Goal: Information Seeking & Learning: Learn about a topic

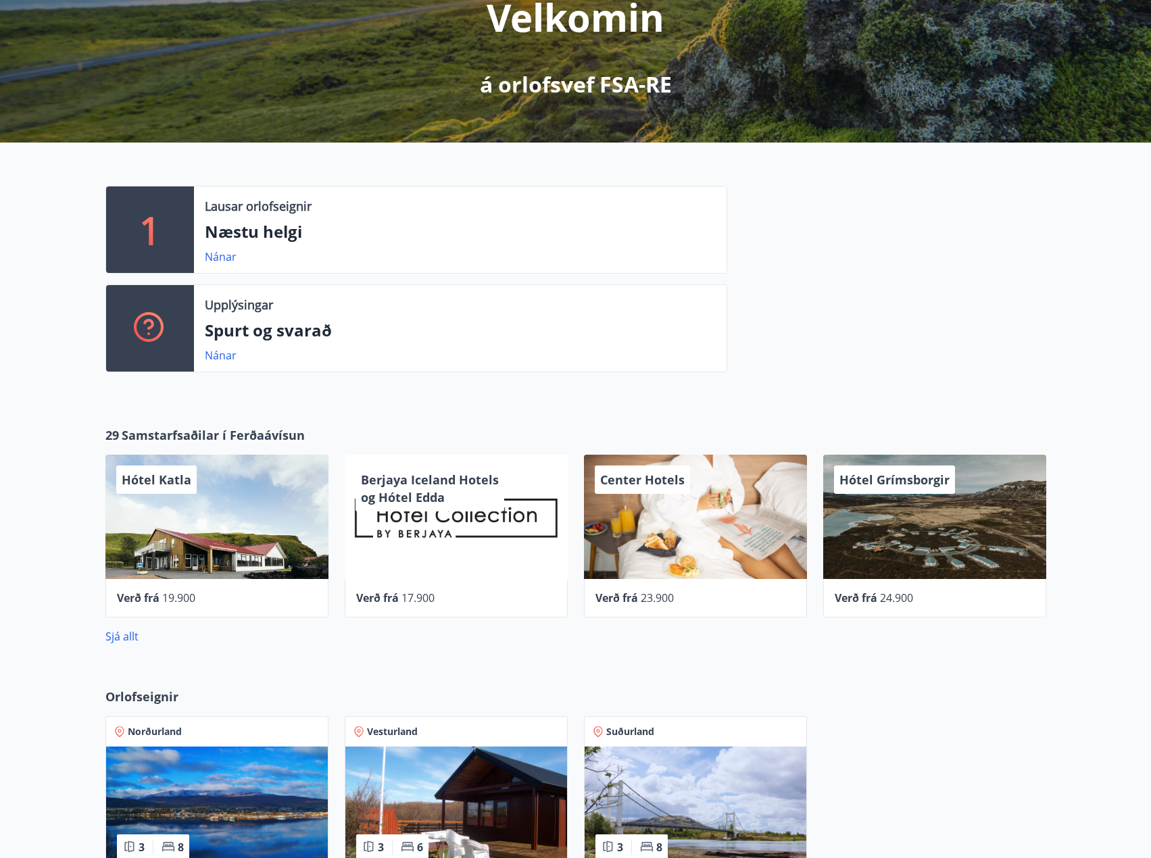
scroll to position [203, 0]
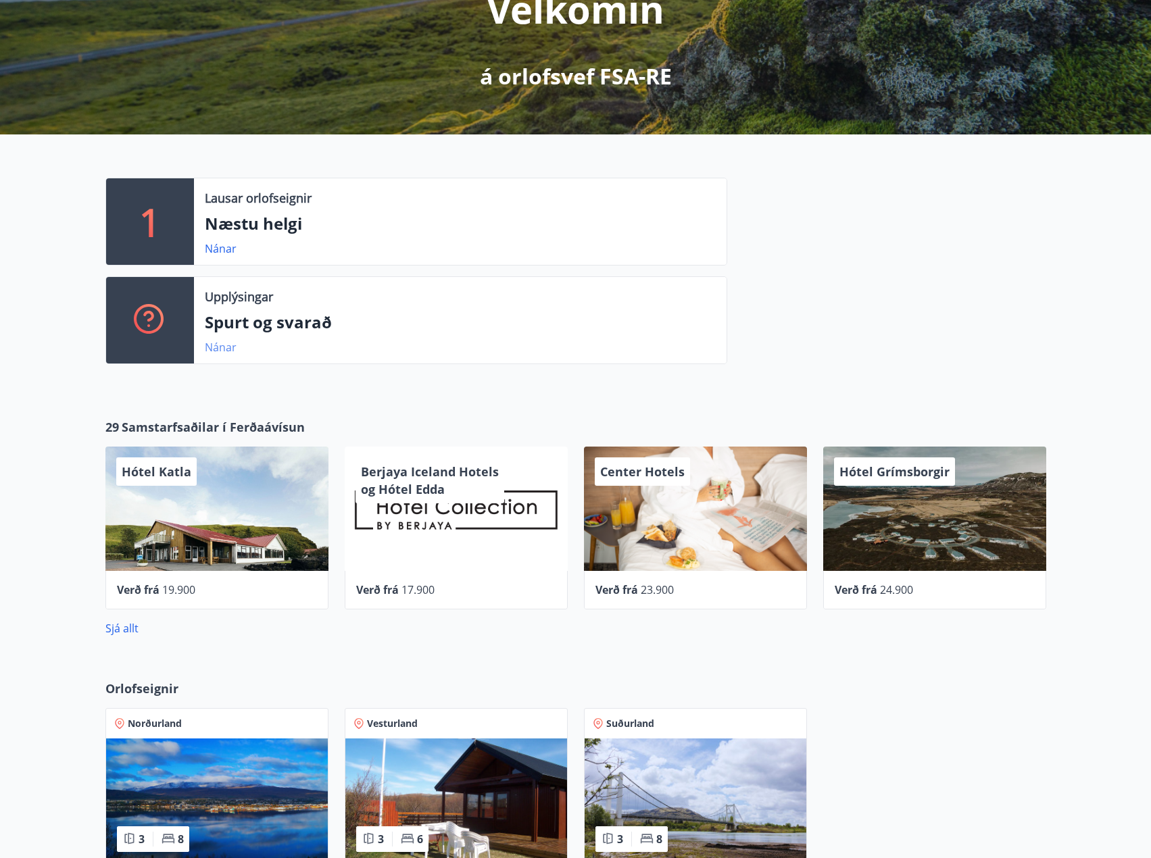
click at [231, 347] on link "Nánar" at bounding box center [221, 347] width 32 height 15
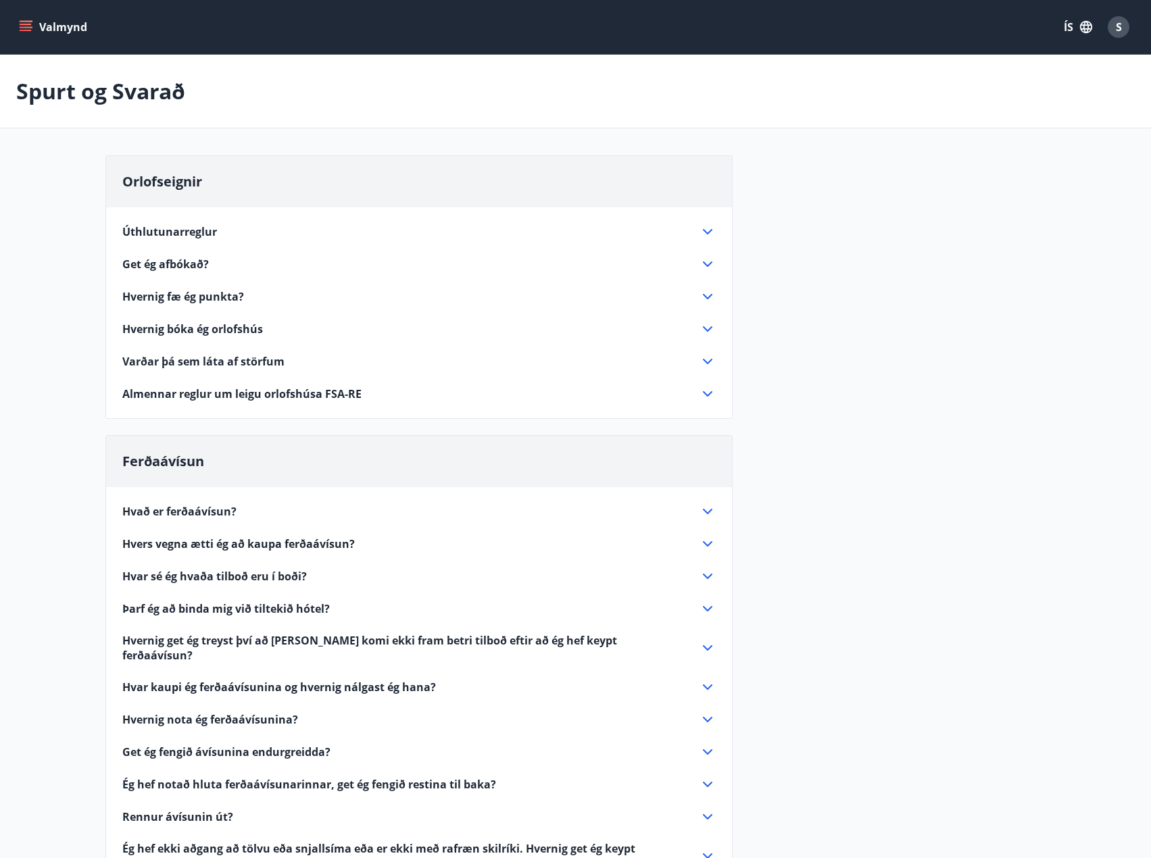
click at [210, 230] on span "Úthlutunarreglur" at bounding box center [169, 231] width 95 height 15
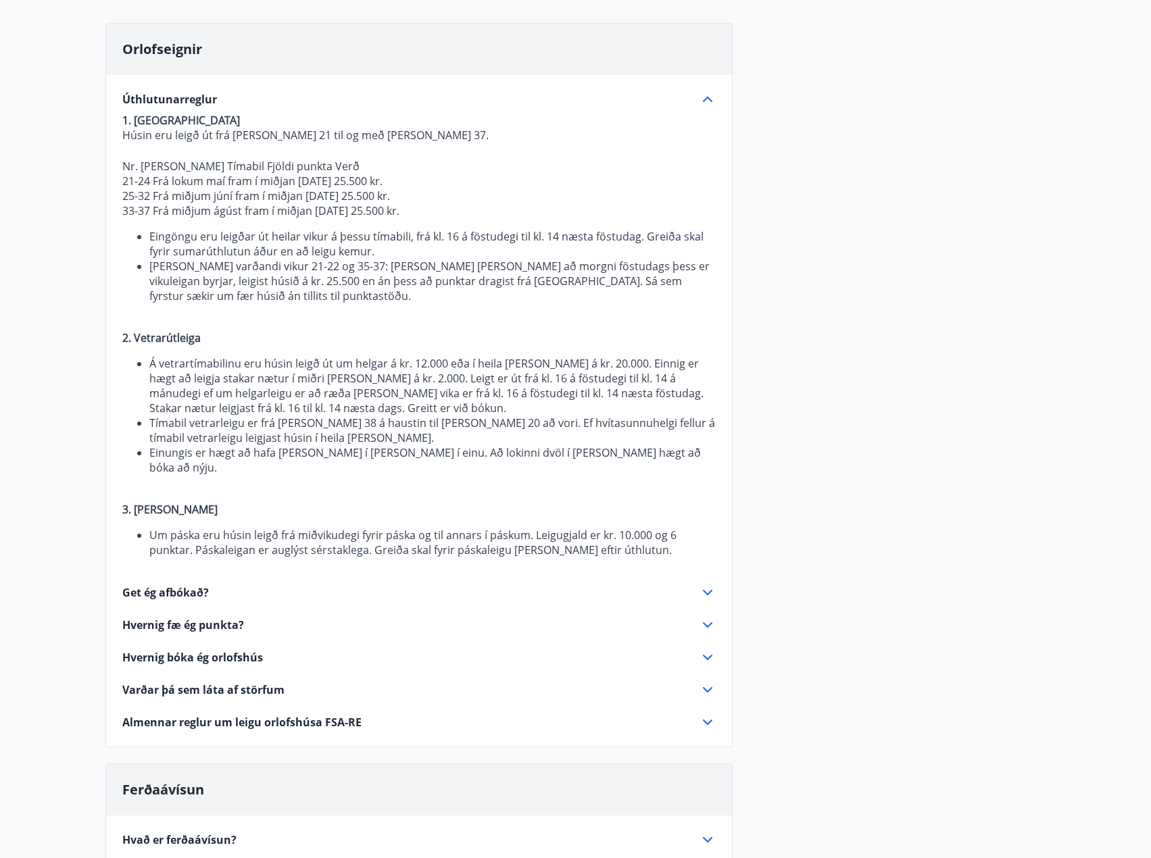
scroll to position [135, 0]
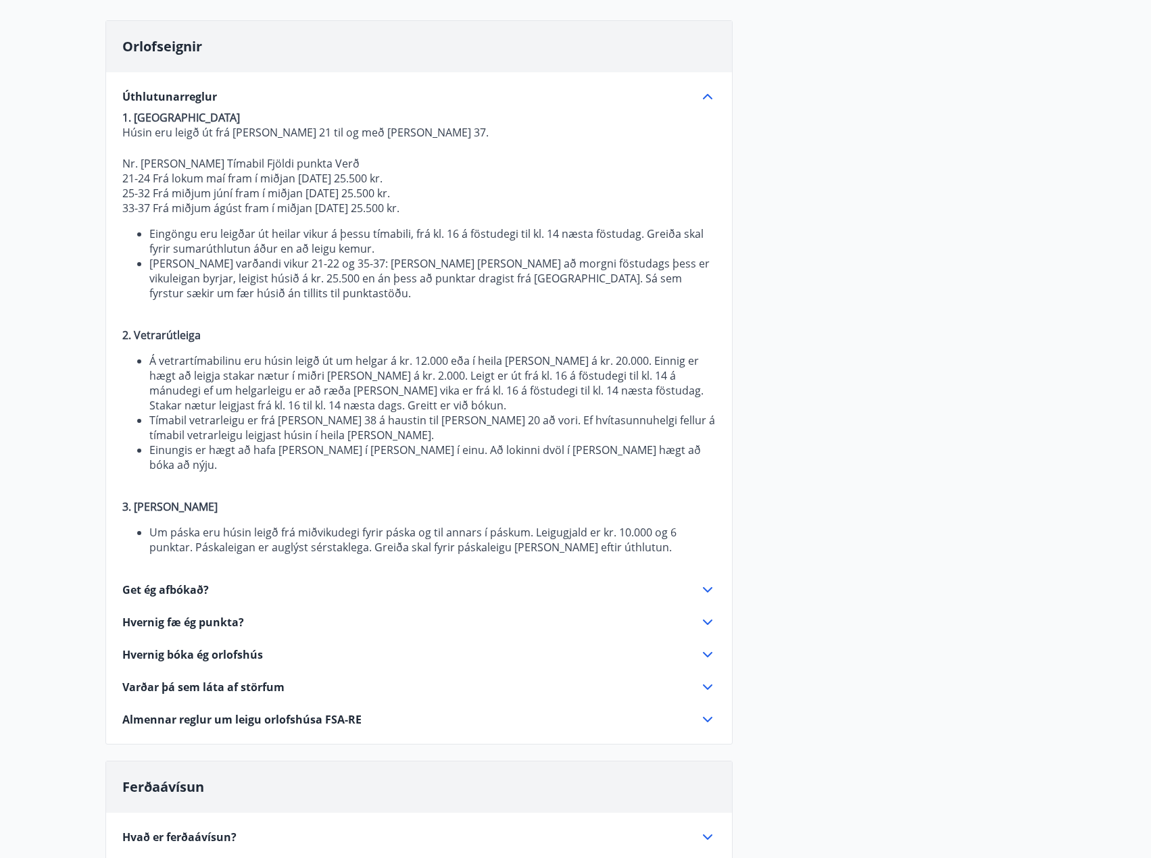
click at [194, 582] on span "Get ég afbókað?" at bounding box center [165, 589] width 86 height 15
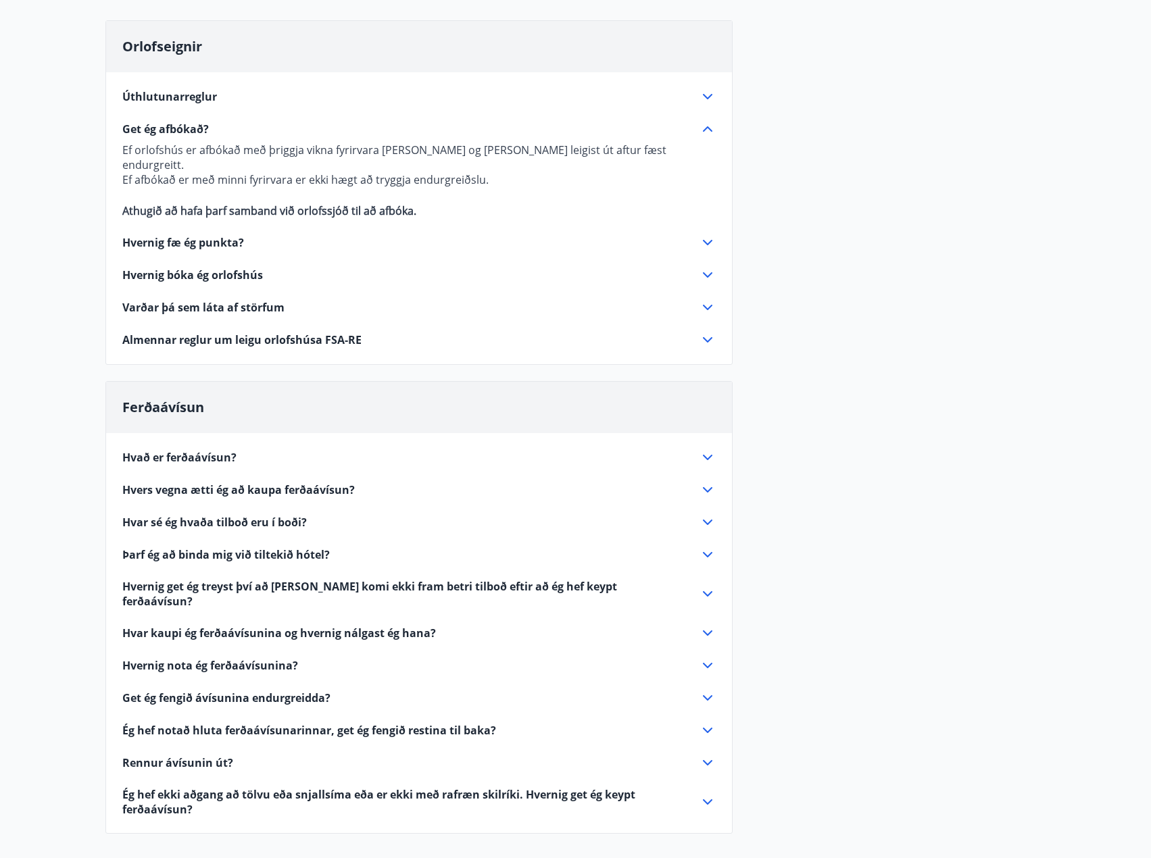
click at [189, 132] on span "Get ég afbókað?" at bounding box center [165, 129] width 86 height 15
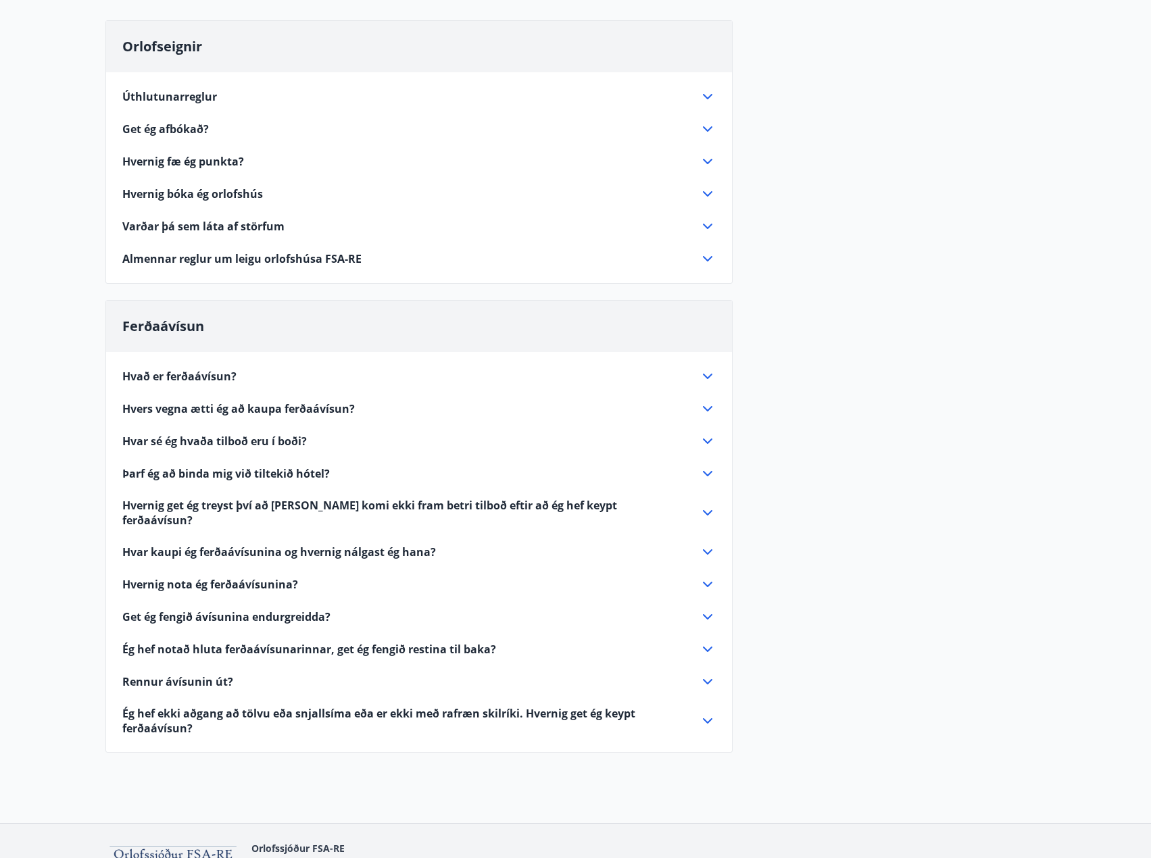
click at [216, 193] on span "Hvernig bóka ég orlofshús" at bounding box center [192, 193] width 141 height 15
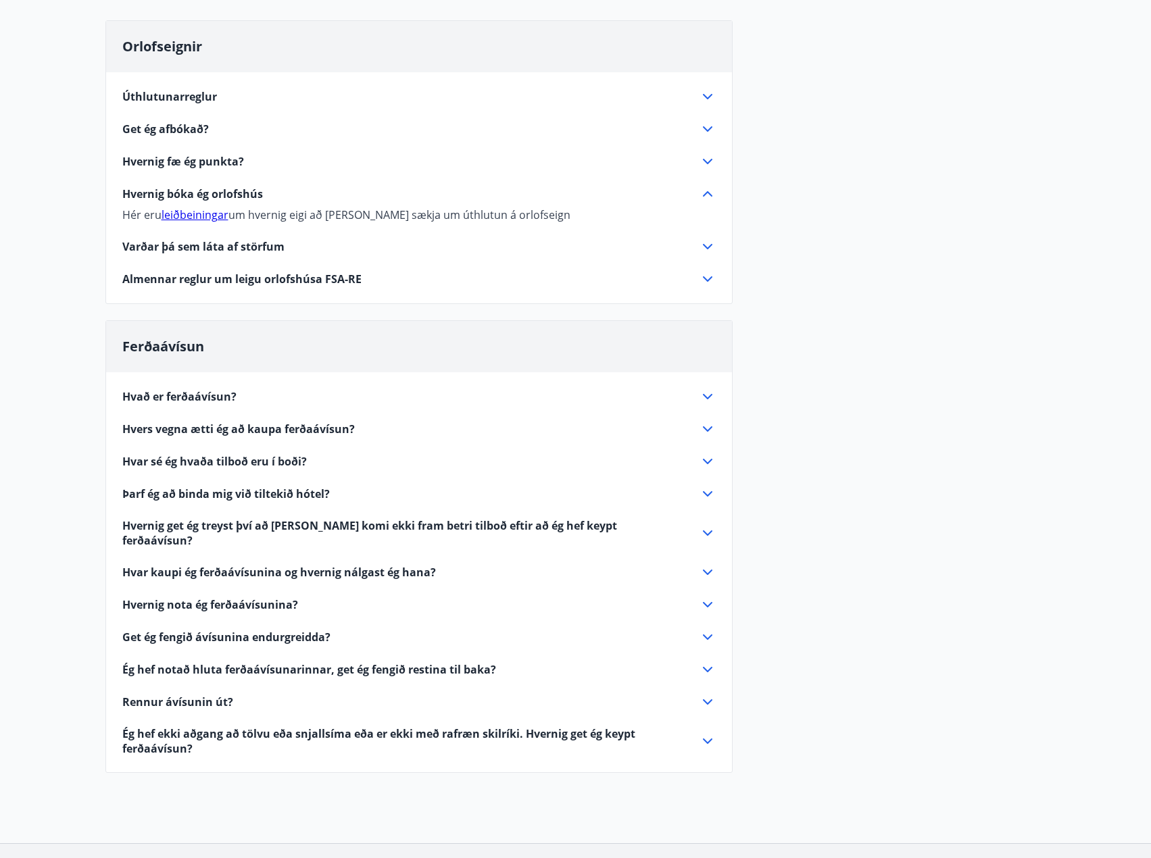
click at [207, 247] on span "Varðar þá sem láta af störfum" at bounding box center [203, 246] width 162 height 15
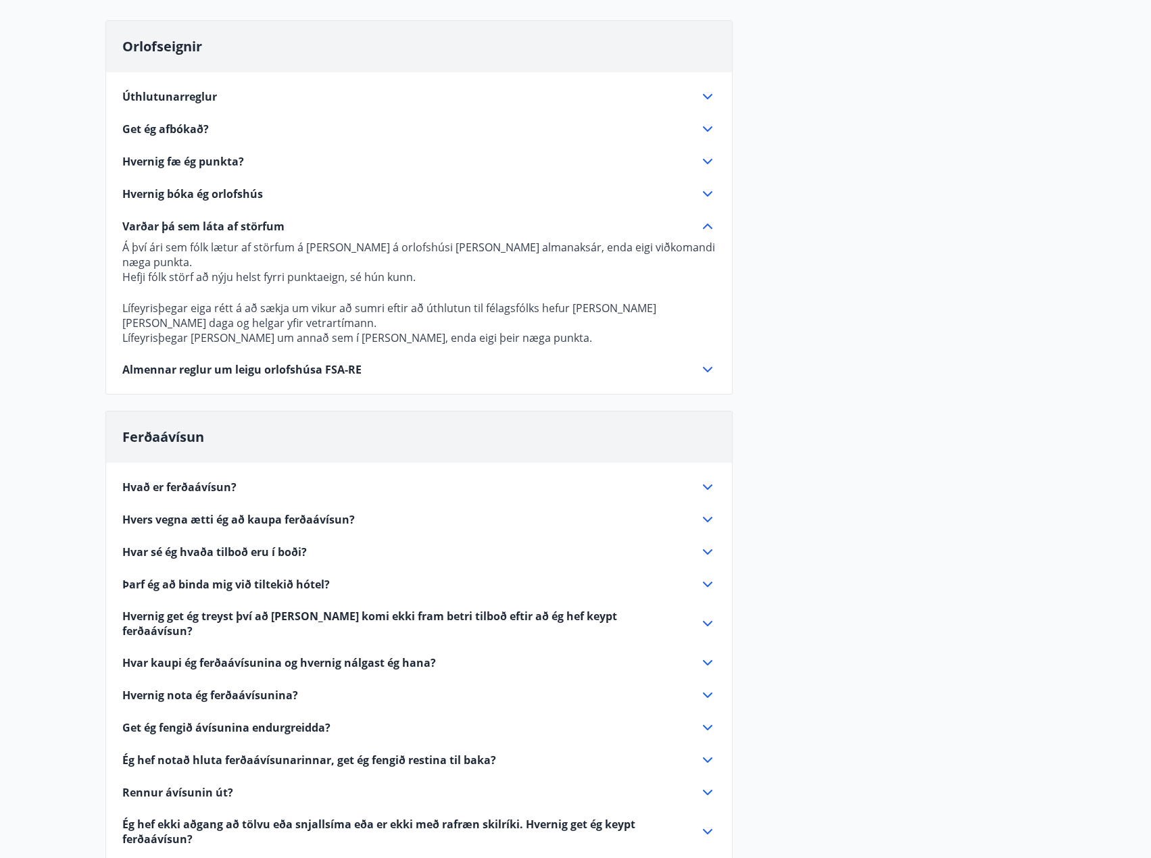
click at [211, 226] on span "Varðar þá sem láta af störfum" at bounding box center [203, 226] width 162 height 15
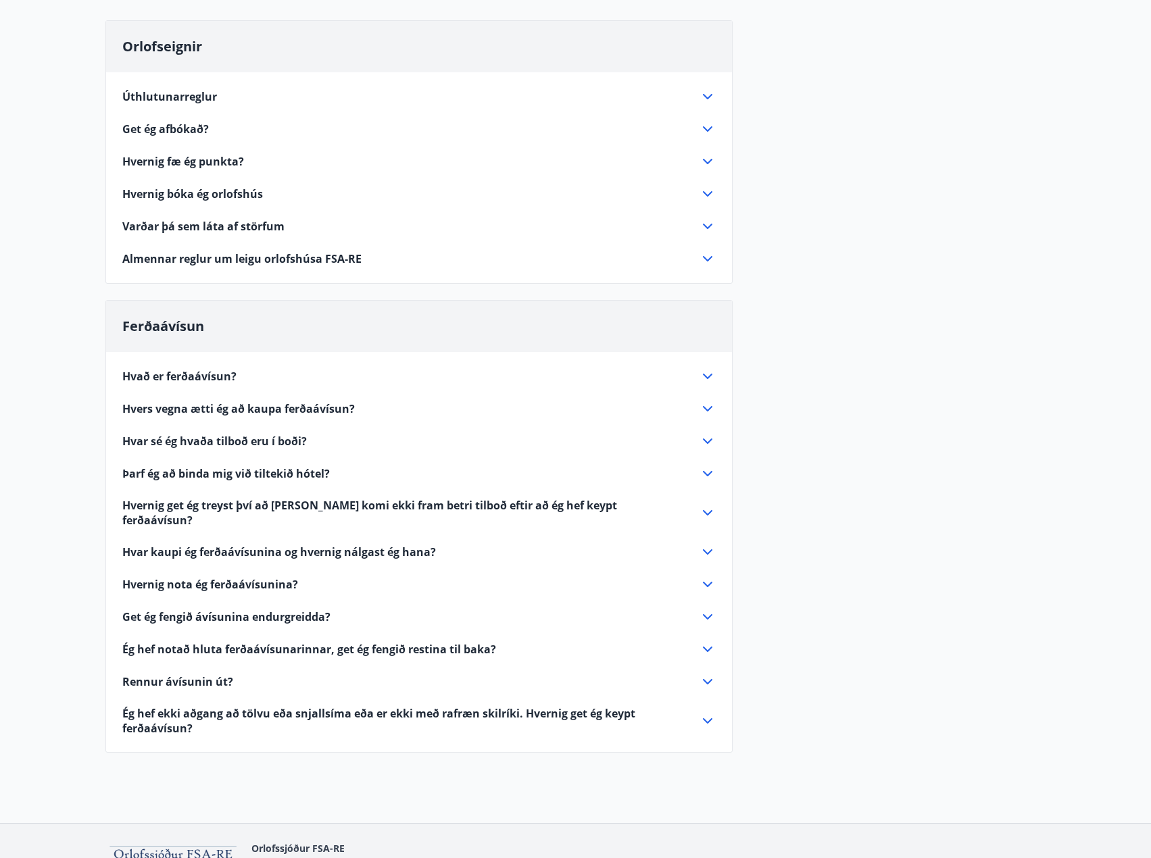
drag, startPoint x: 294, startPoint y: 247, endPoint x: 295, endPoint y: 260, distance: 13.6
click at [294, 250] on div "Úthlutunarreglur 1. Sumarútleiga Húsin eru leigð út frá [PERSON_NAME] 21 til og…" at bounding box center [419, 169] width 626 height 195
click at [295, 261] on span "Almennar reglur um leigu orlofshúsa FSA-RE" at bounding box center [241, 258] width 239 height 15
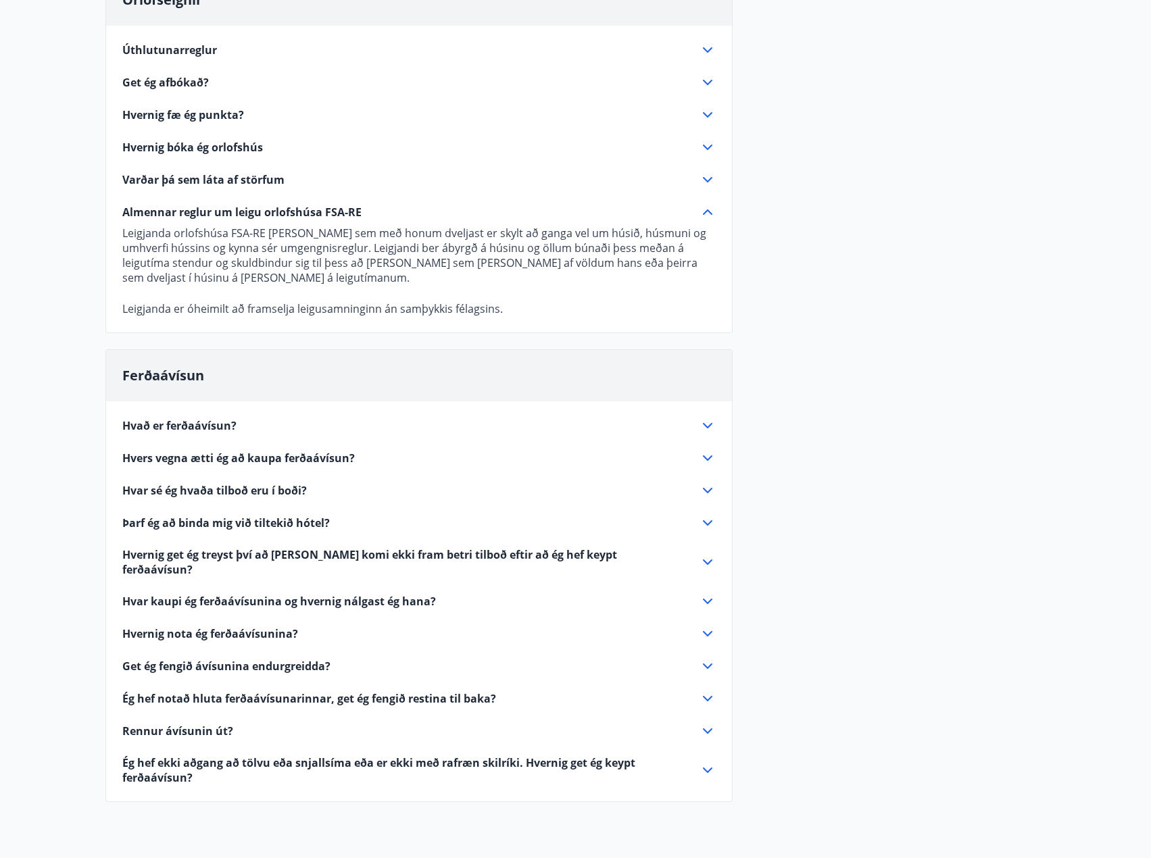
scroll to position [203, 0]
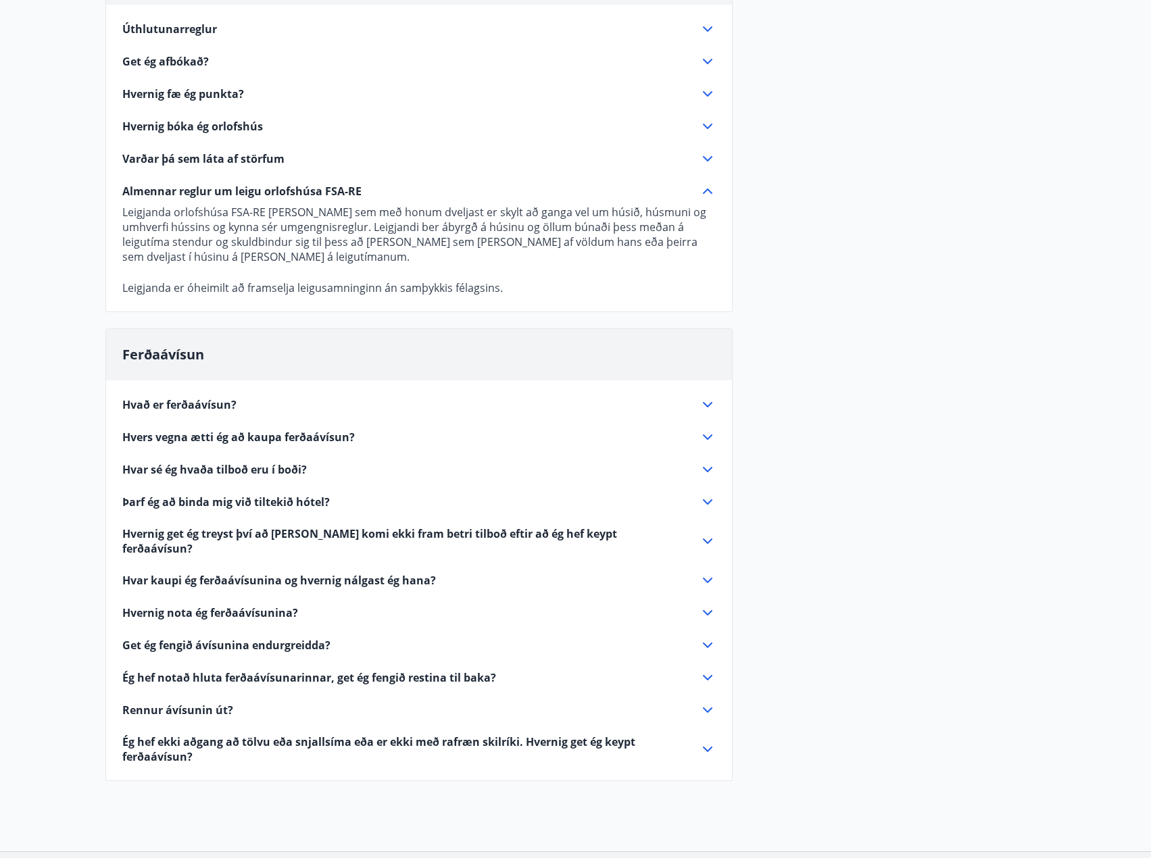
click at [215, 412] on div "Hvað er ferðaávísun?" at bounding box center [418, 405] width 593 height 16
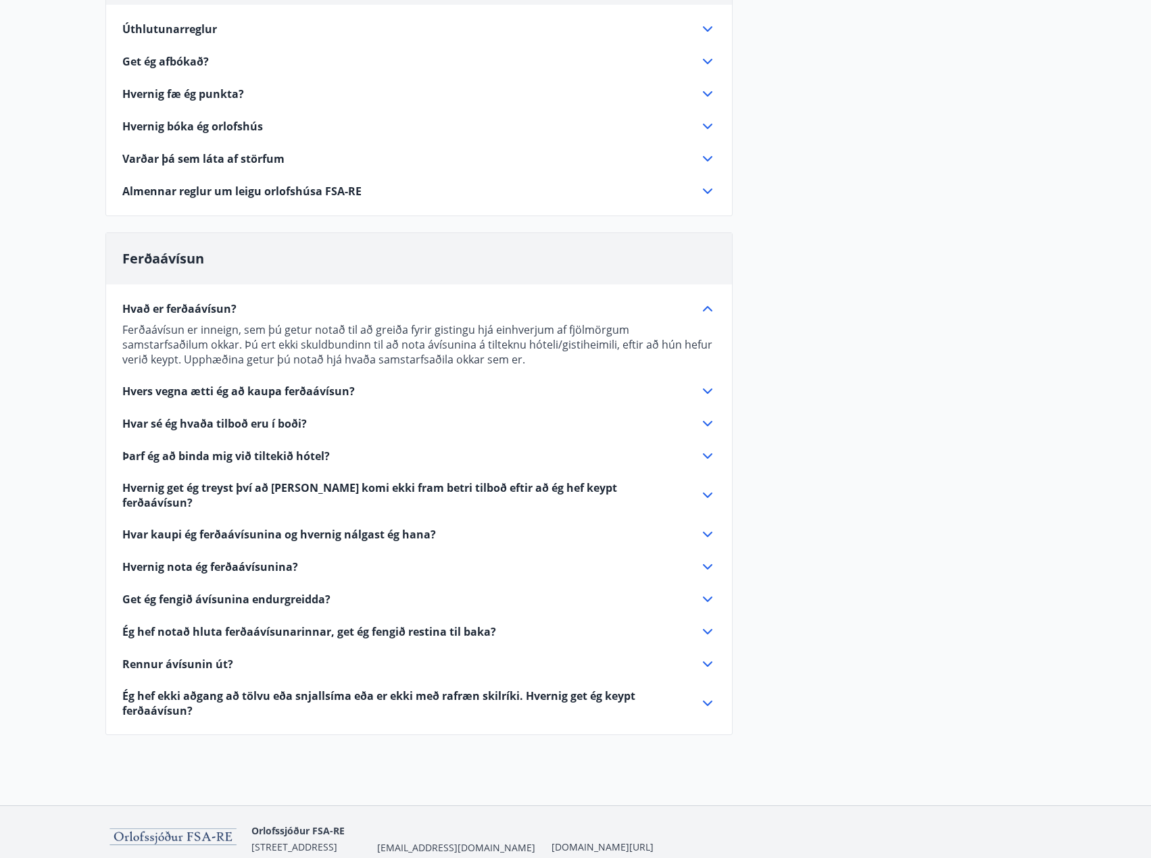
click at [189, 384] on span "Hvers vegna ætti ég að kaupa ferðaávísun?" at bounding box center [238, 391] width 232 height 15
